Goal: Navigation & Orientation: Find specific page/section

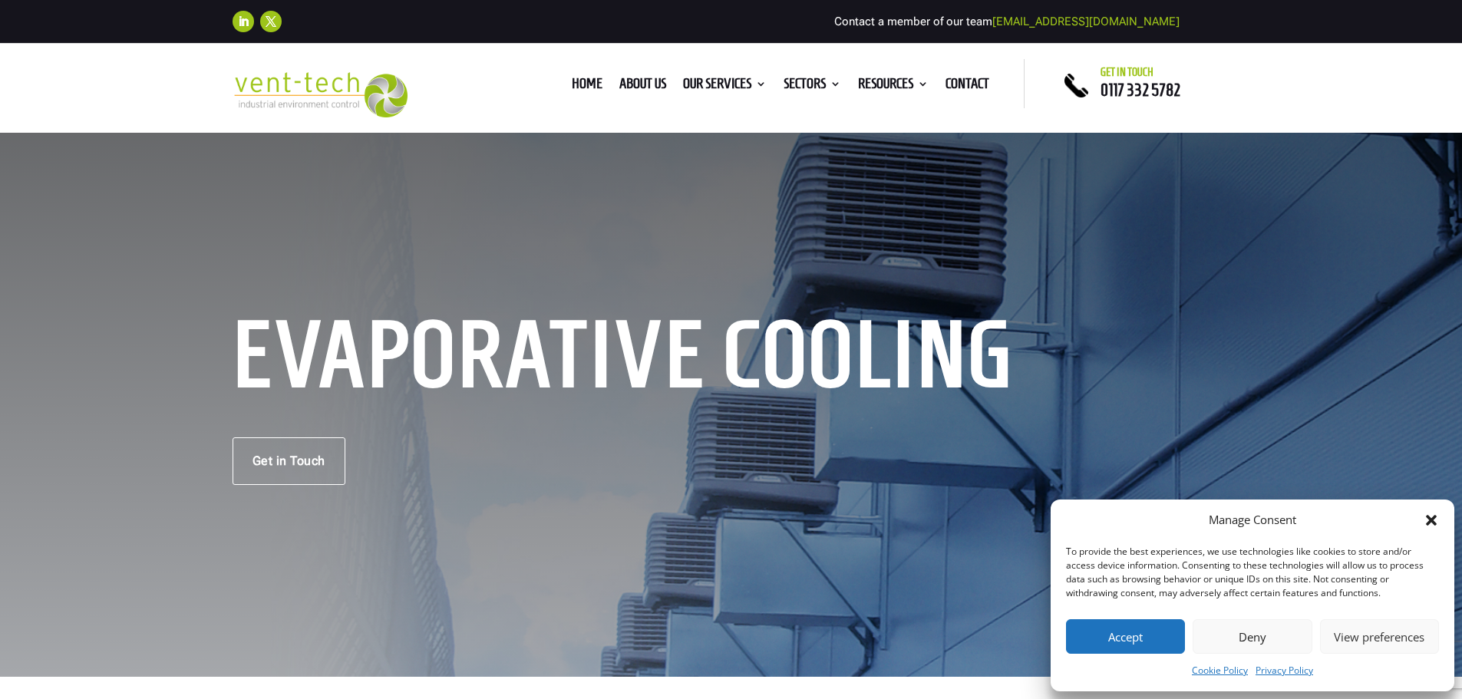
click at [1262, 629] on button "Deny" at bounding box center [1252, 636] width 119 height 35
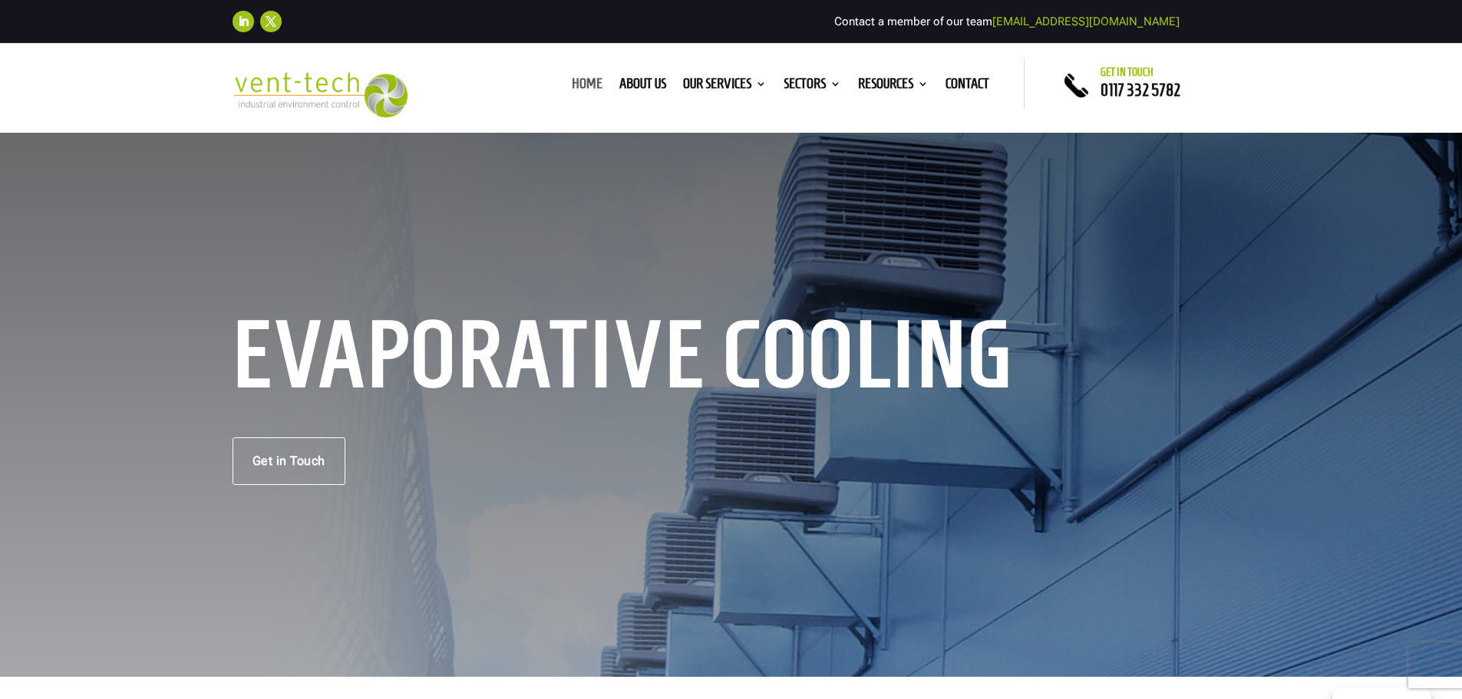
click at [578, 84] on link "Home" at bounding box center [587, 86] width 31 height 17
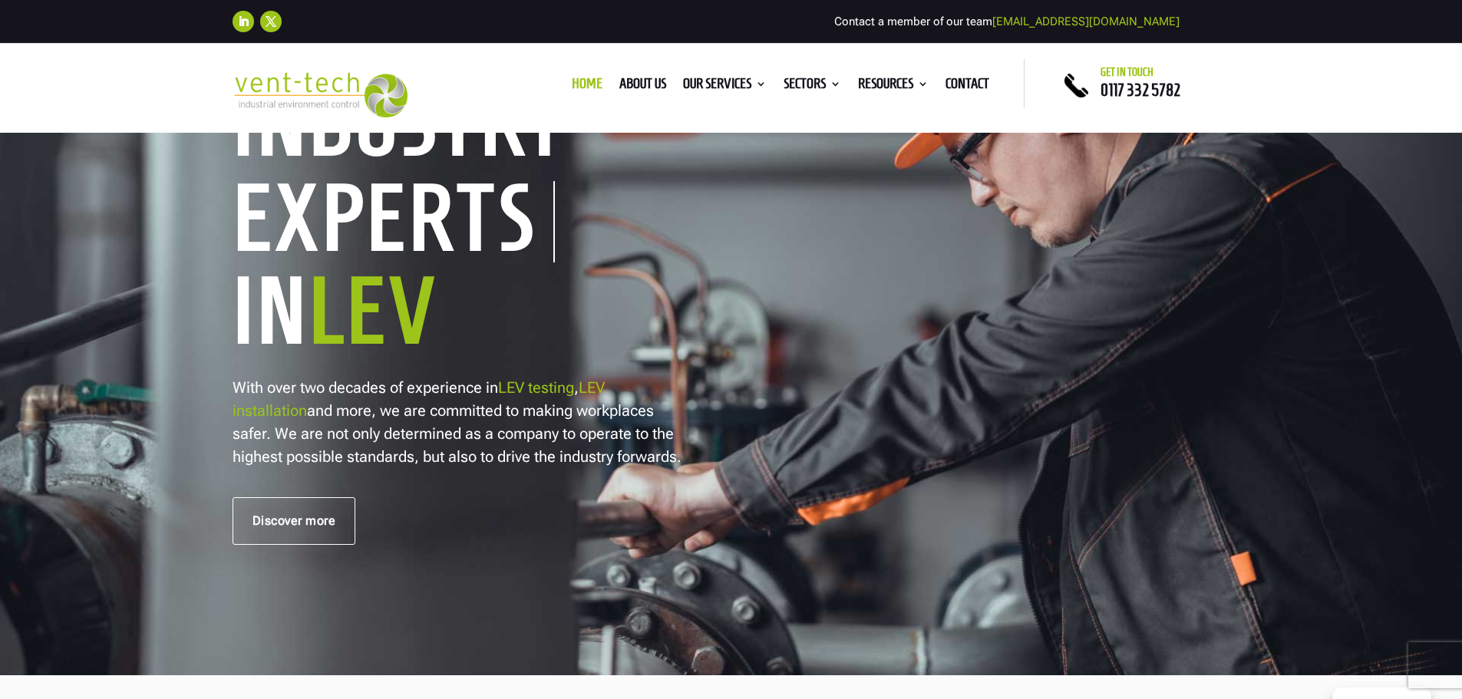
scroll to position [230, 0]
click at [634, 91] on link "About us" at bounding box center [642, 86] width 47 height 17
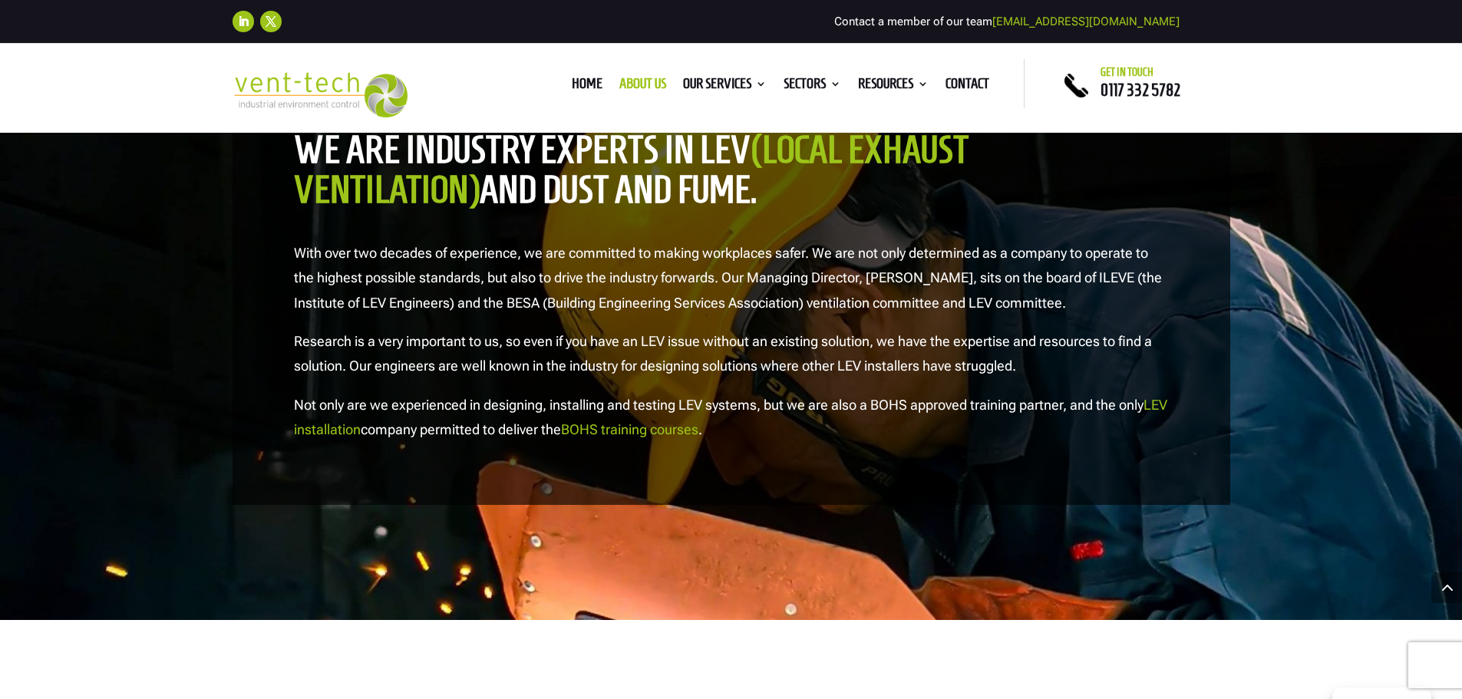
scroll to position [1765, 0]
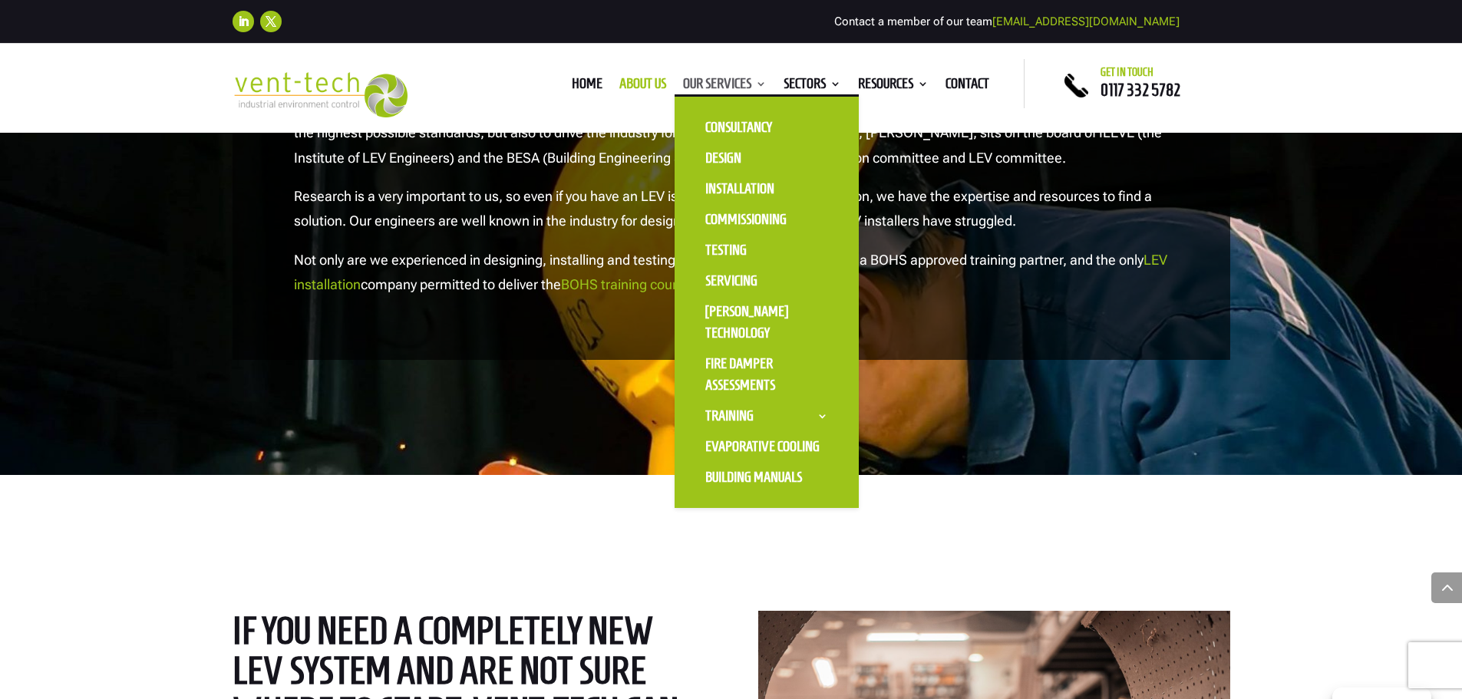
click at [731, 85] on link "Our Services" at bounding box center [725, 86] width 84 height 17
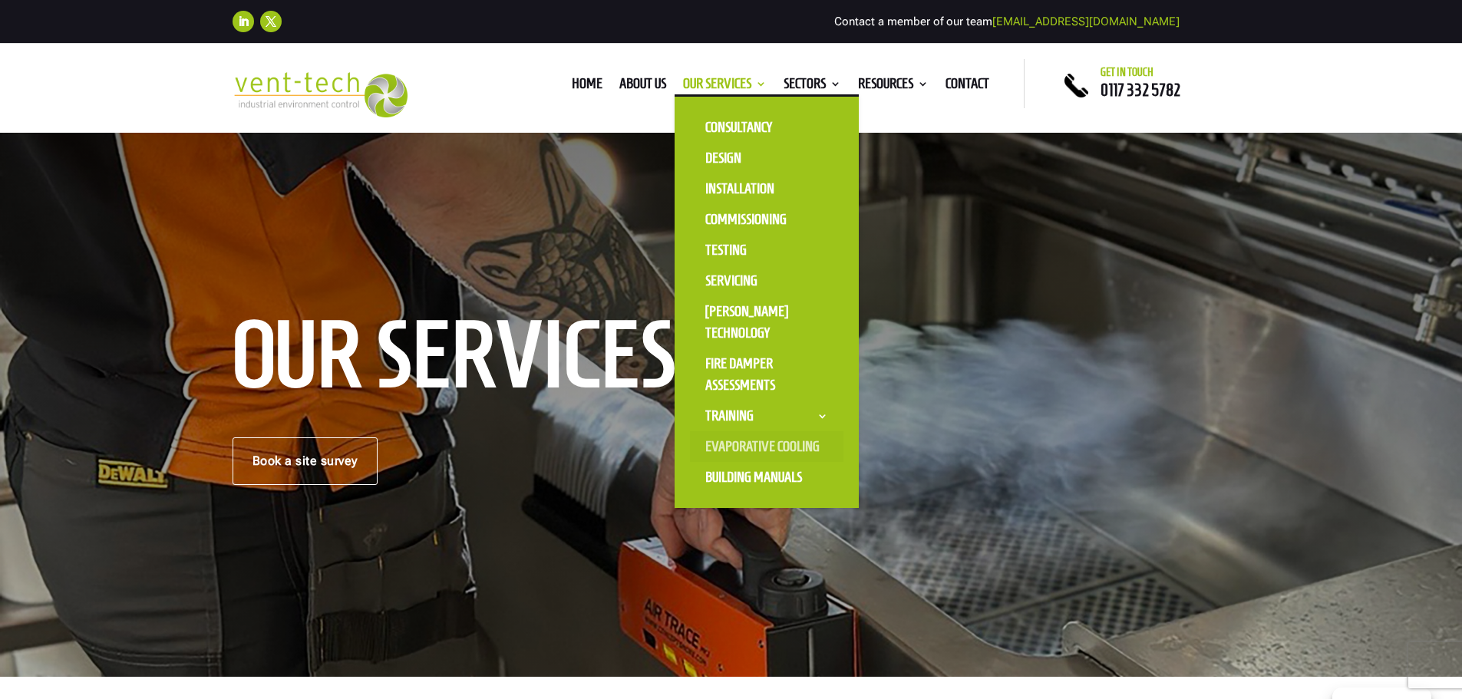
click at [762, 438] on link "Evaporative Cooling" at bounding box center [767, 446] width 154 height 31
